Goal: Task Accomplishment & Management: Manage account settings

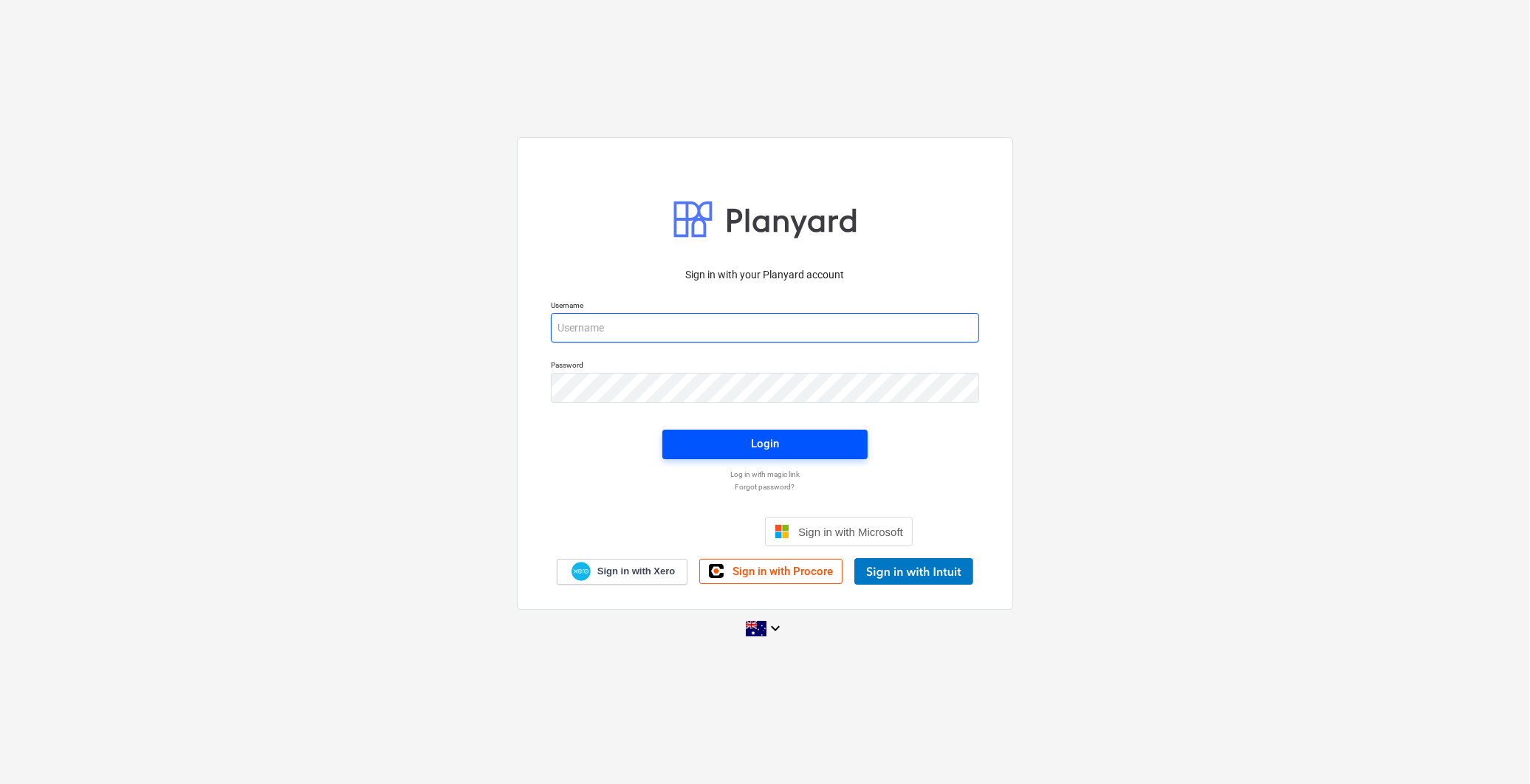
type input "[EMAIL_ADDRESS][DOMAIN_NAME]"
click at [817, 443] on span "Login" at bounding box center [764, 443] width 170 height 19
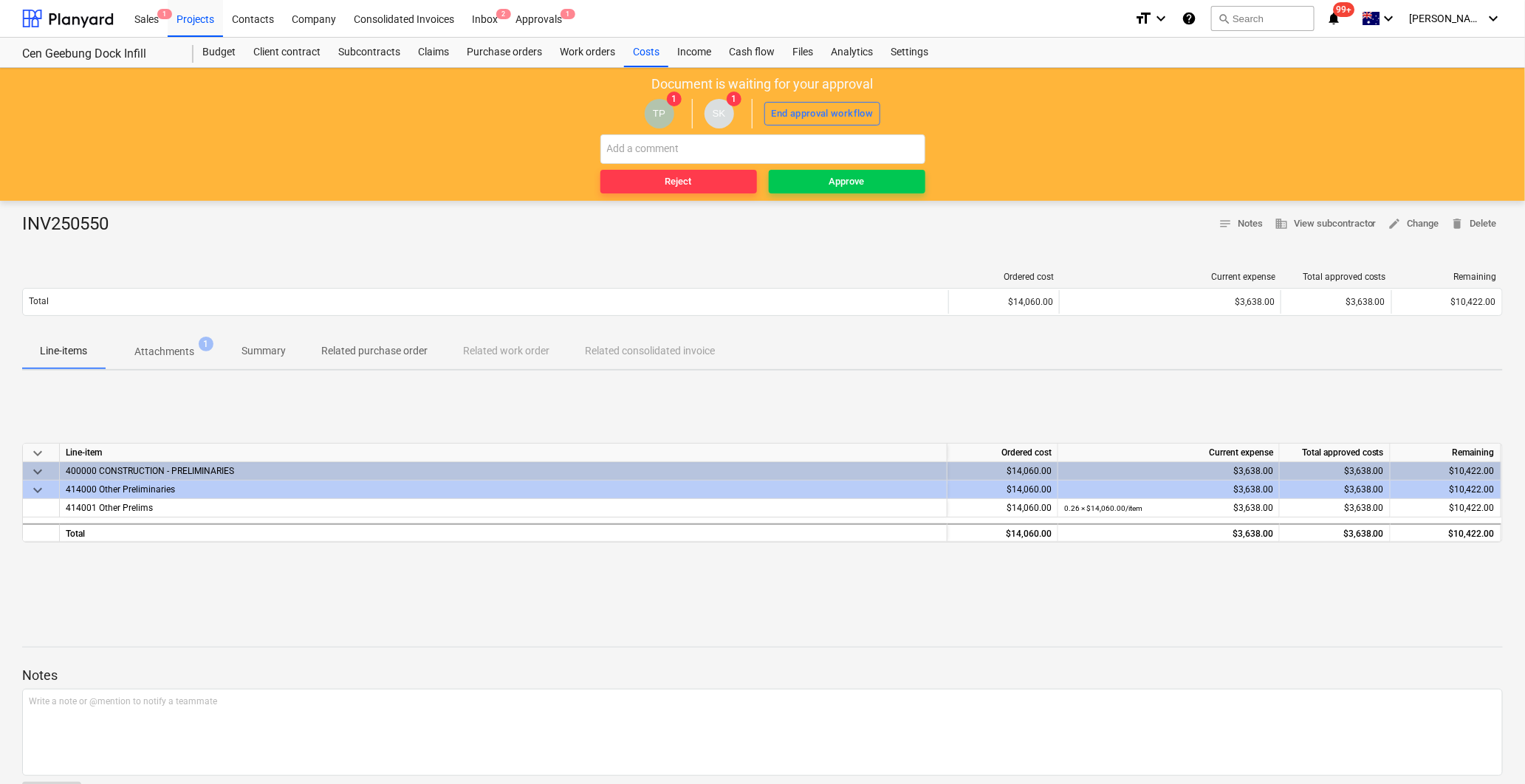
click at [213, 340] on span "Attachments 1" at bounding box center [164, 351] width 119 height 27
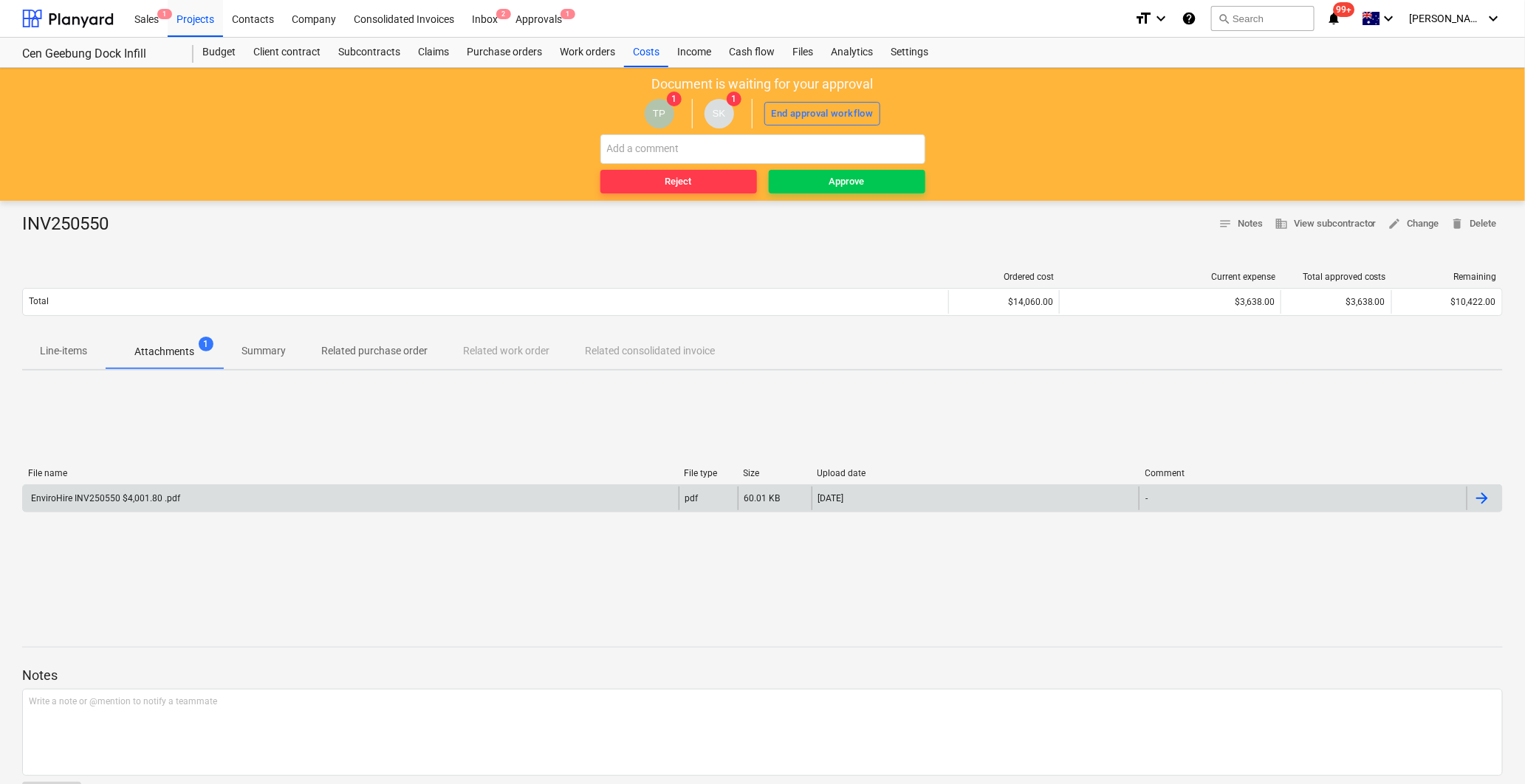
click at [257, 497] on div "EnviroHire INV250550 $4,001.80 .pdf" at bounding box center [351, 498] width 656 height 24
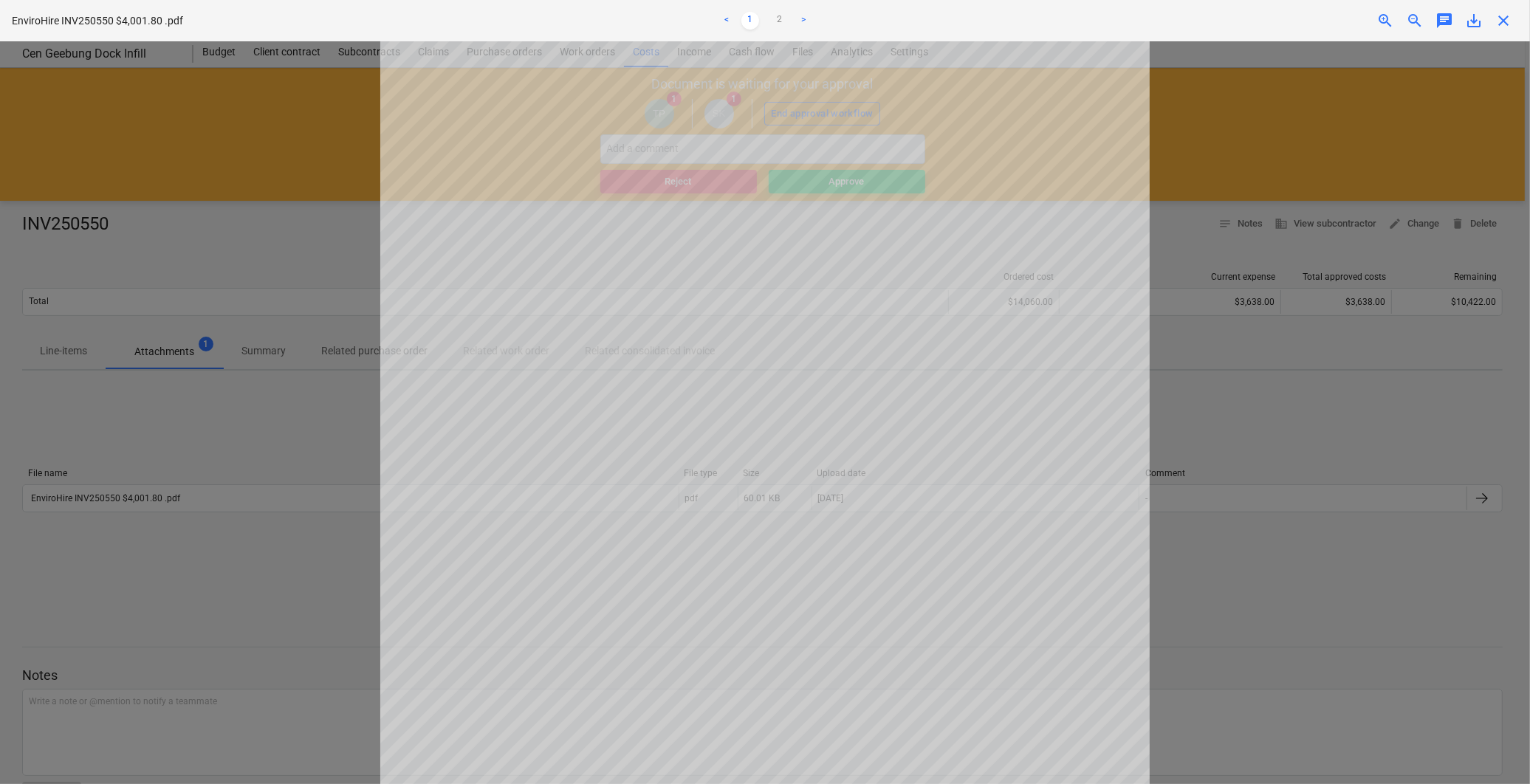
scroll to position [82, 0]
click at [784, 24] on link "2" at bounding box center [780, 20] width 18 height 18
click at [760, 17] on ul "< 1 2 >" at bounding box center [765, 20] width 502 height 18
click at [753, 20] on link "1" at bounding box center [750, 20] width 18 height 18
click at [175, 393] on div at bounding box center [765, 412] width 1530 height 743
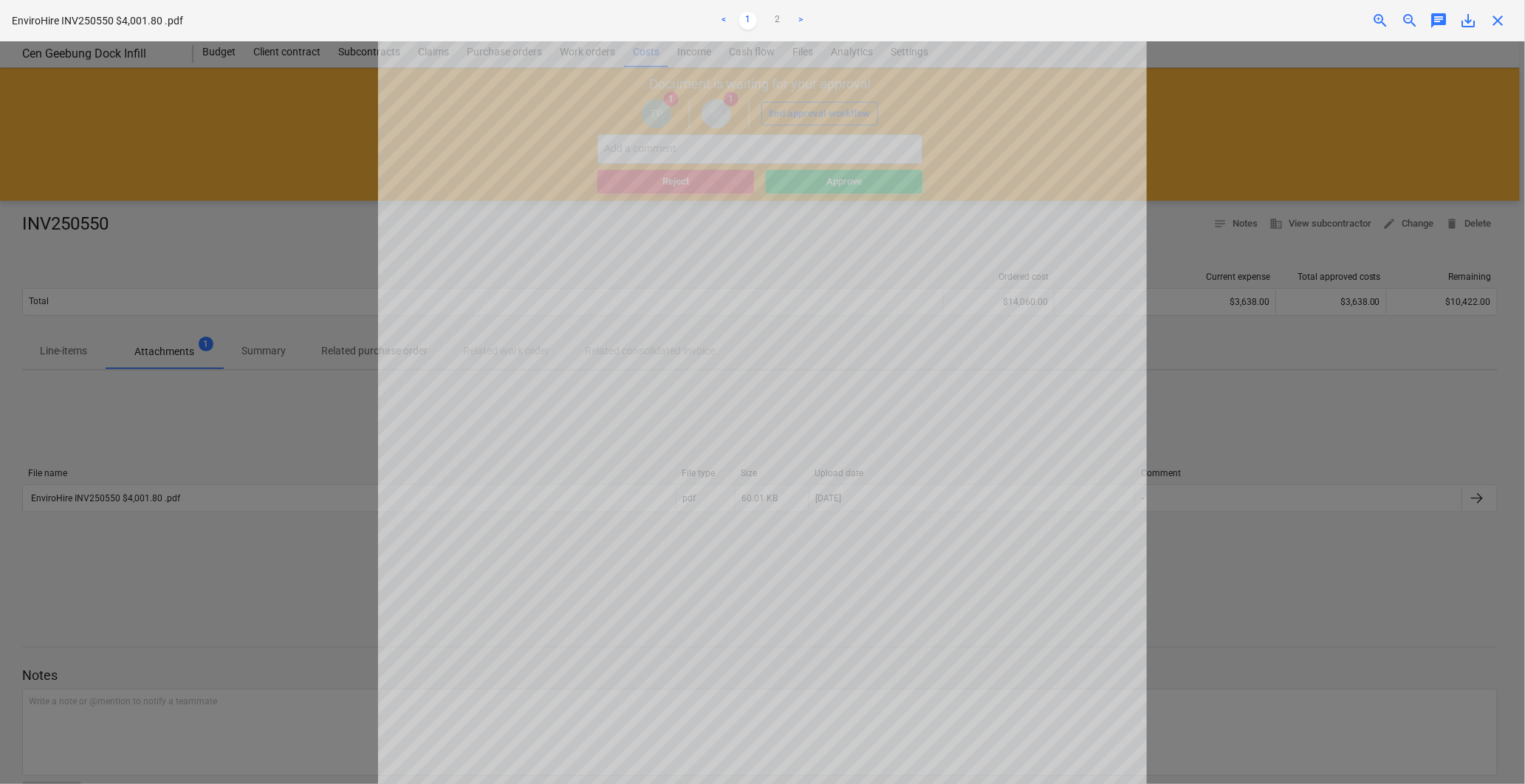
click at [85, 354] on p "Line-items" at bounding box center [64, 351] width 48 height 15
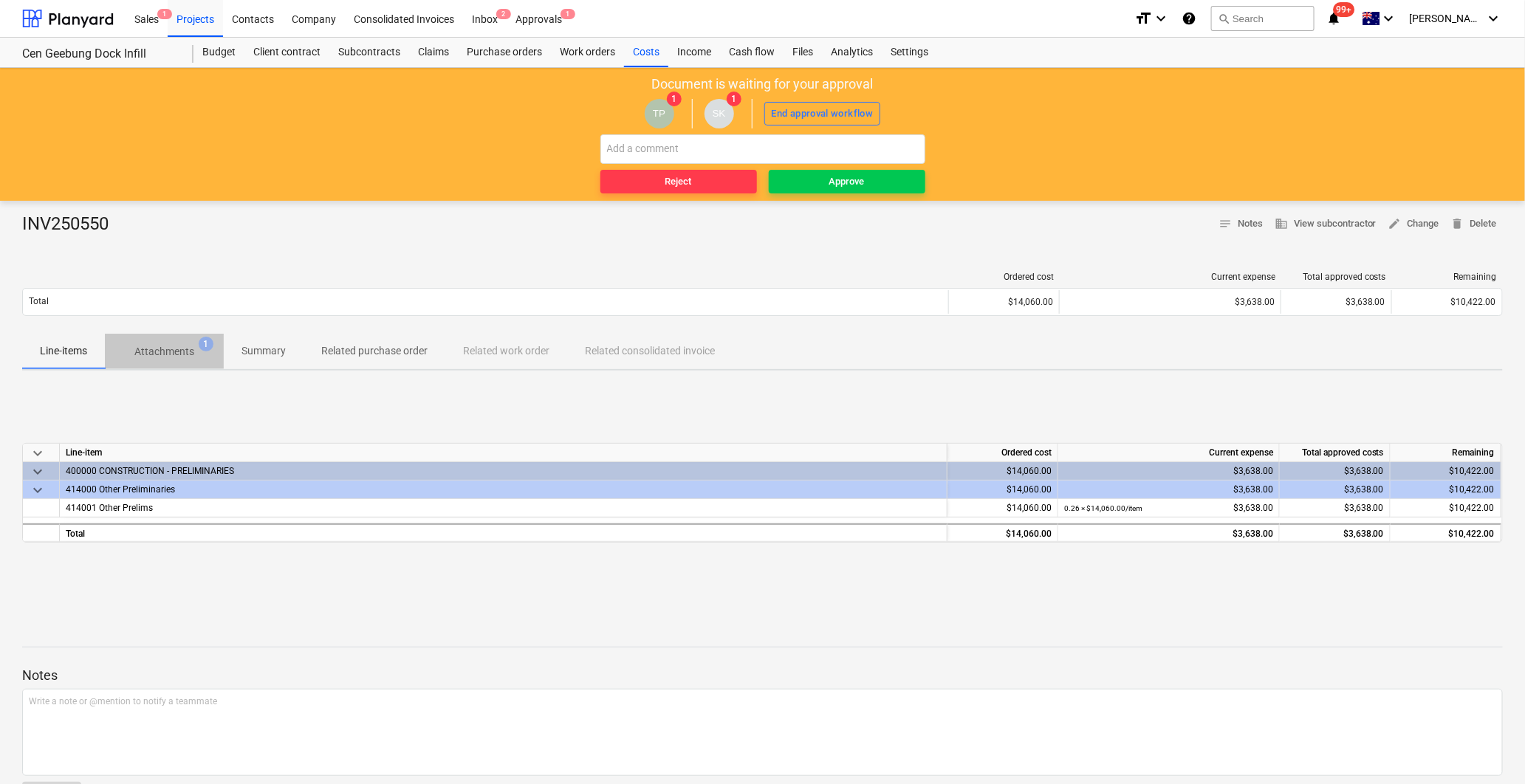
click at [138, 362] on span "Attachments 1" at bounding box center [164, 351] width 119 height 27
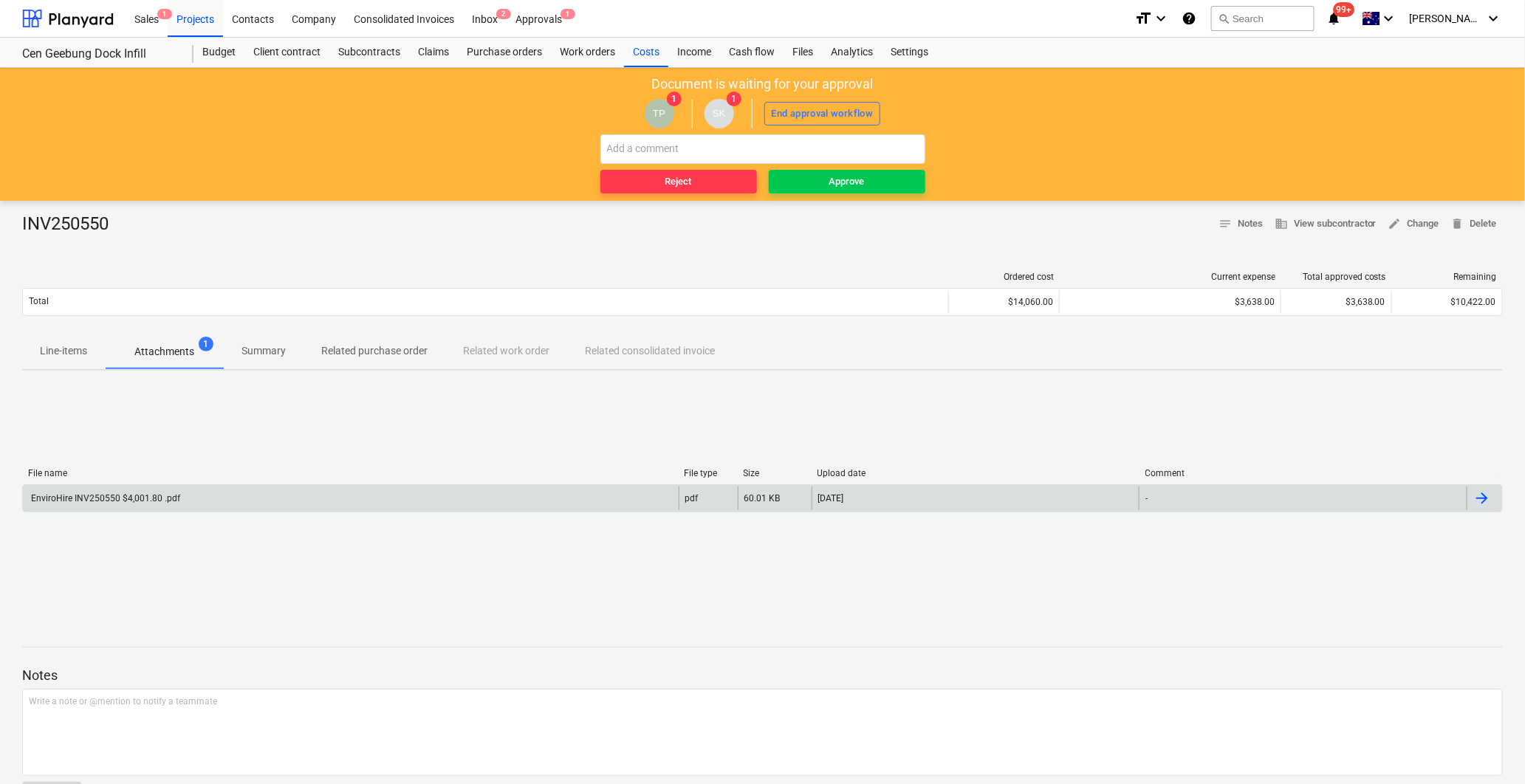
click at [173, 496] on div "EnviroHire INV250550 $4,001.80 .pdf" at bounding box center [104, 498] width 151 height 10
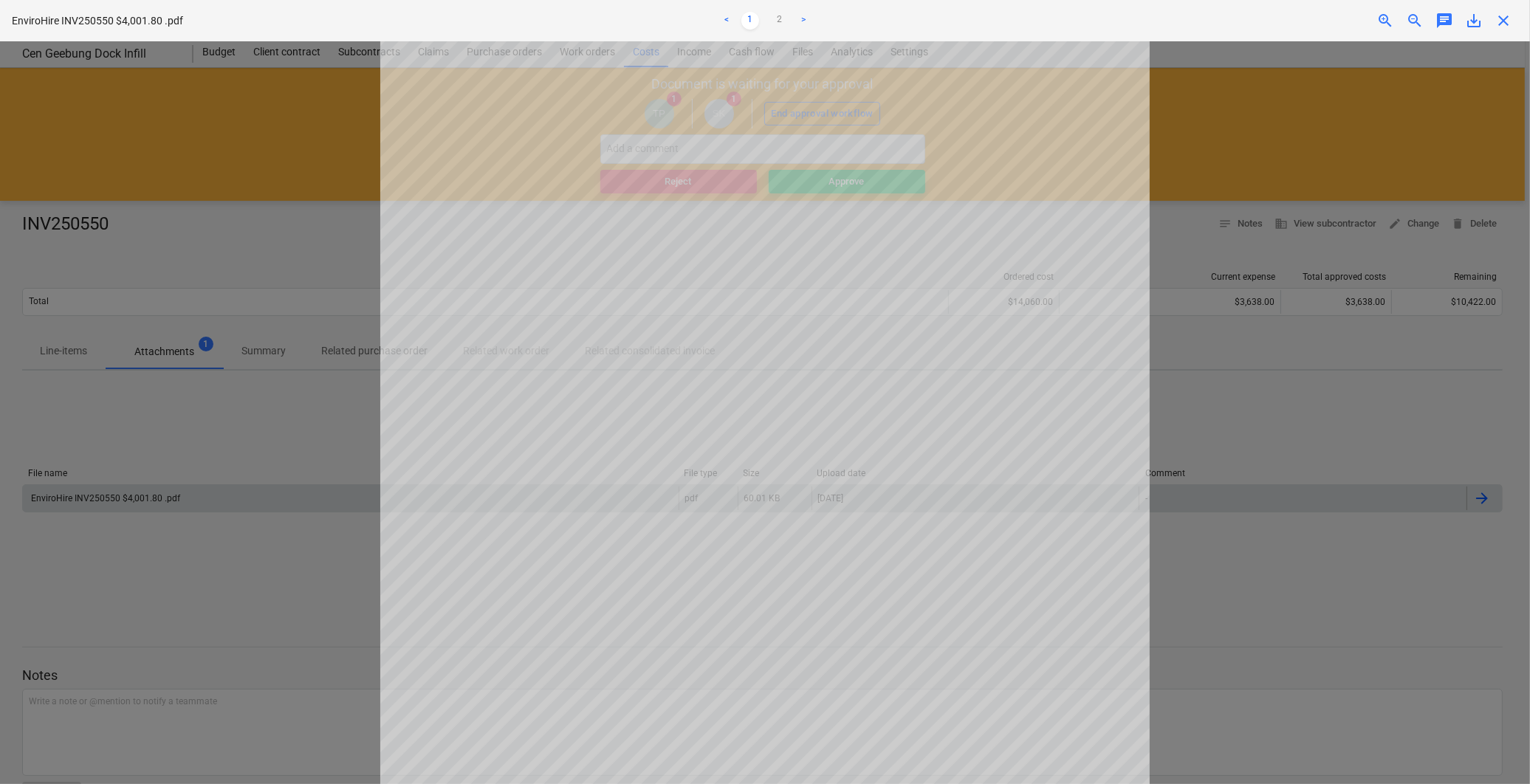
scroll to position [82, 0]
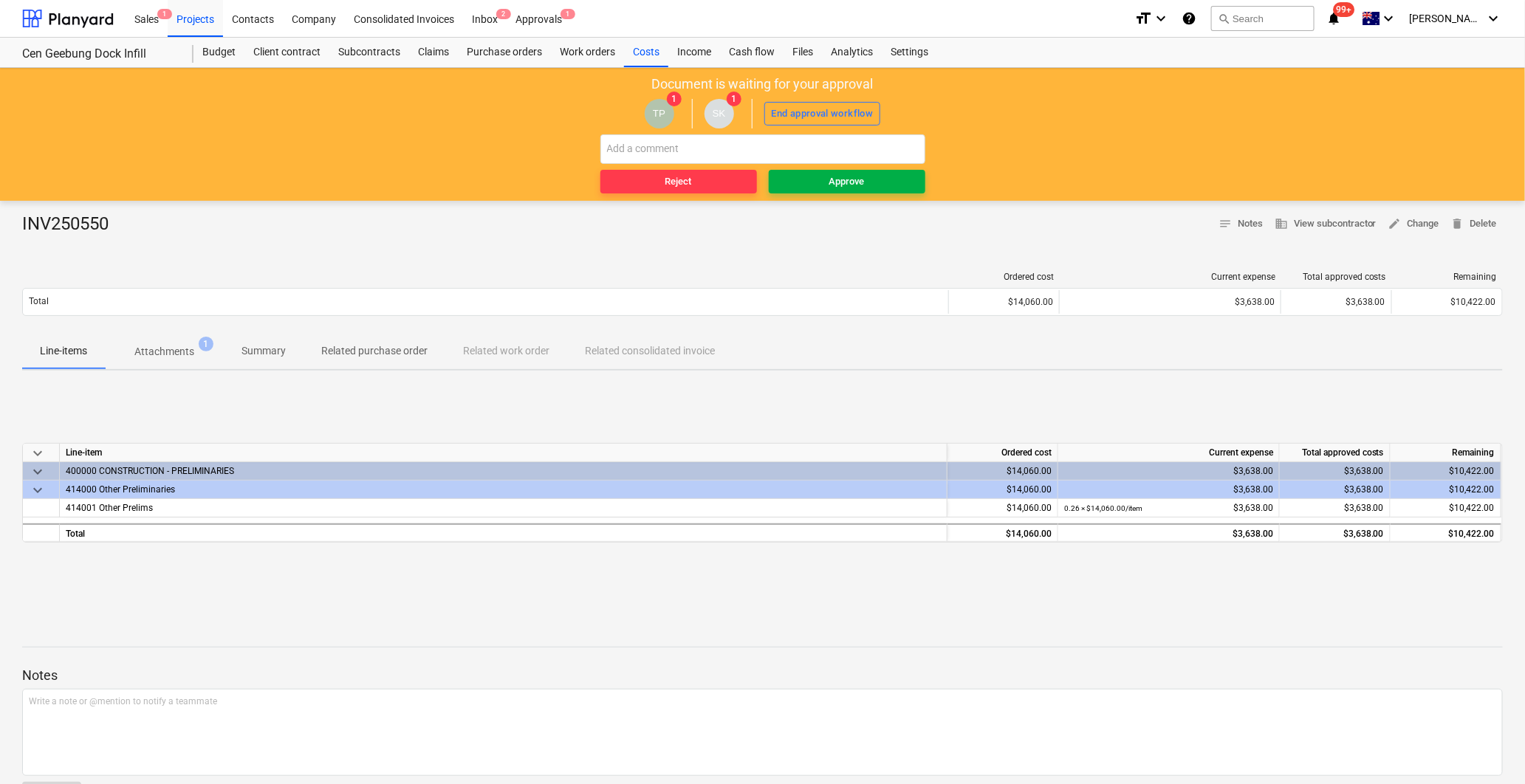
click at [806, 185] on span "Approve" at bounding box center [847, 182] width 144 height 17
